Goal: Transaction & Acquisition: Subscribe to service/newsletter

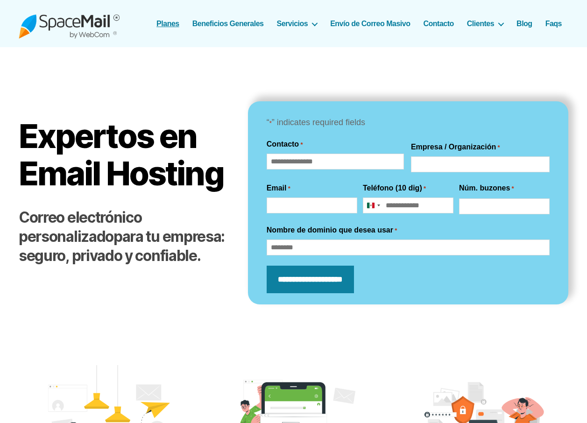
click at [164, 23] on link "Planes" at bounding box center [167, 23] width 23 height 9
click at [176, 23] on link "Planes" at bounding box center [167, 23] width 23 height 9
